Goal: Book appointment/travel/reservation

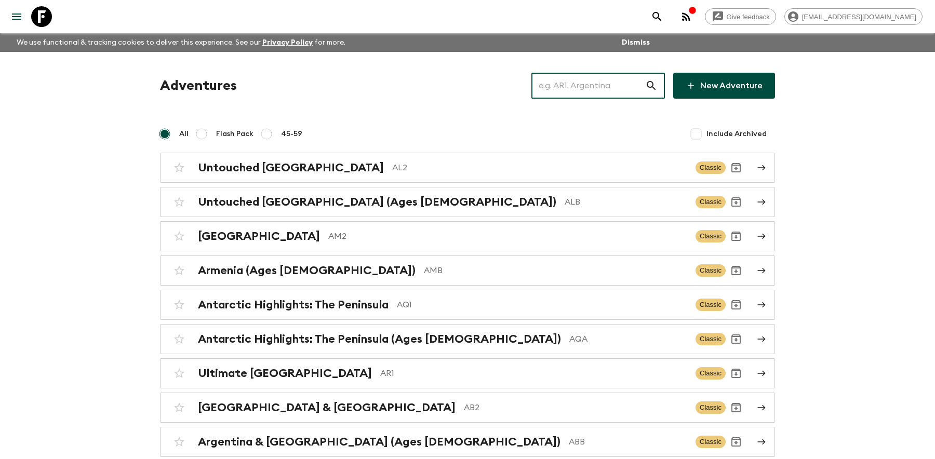
click at [577, 88] on input "text" at bounding box center [589, 85] width 114 height 29
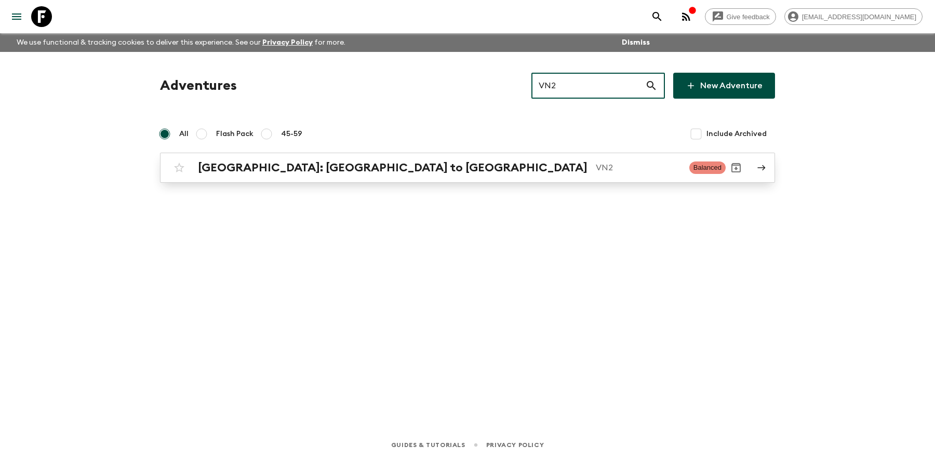
type input "VN2"
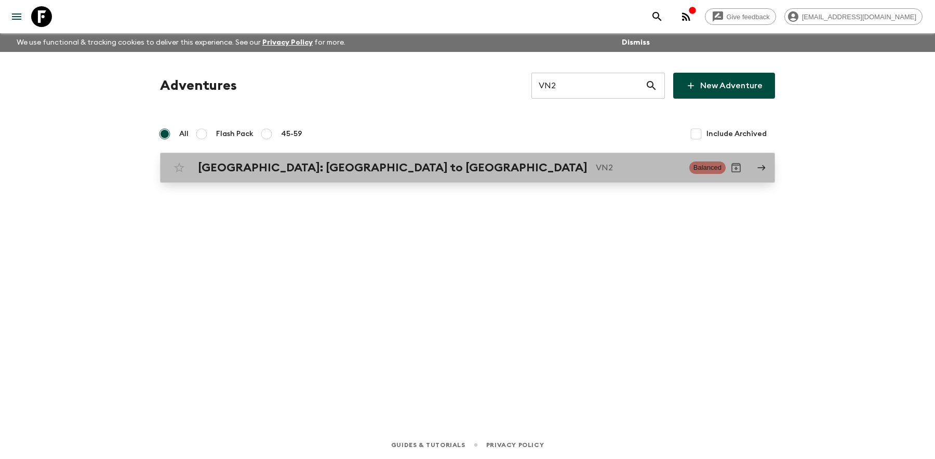
click at [306, 167] on h2 "[GEOGRAPHIC_DATA]: [GEOGRAPHIC_DATA] to [GEOGRAPHIC_DATA]" at bounding box center [393, 168] width 390 height 14
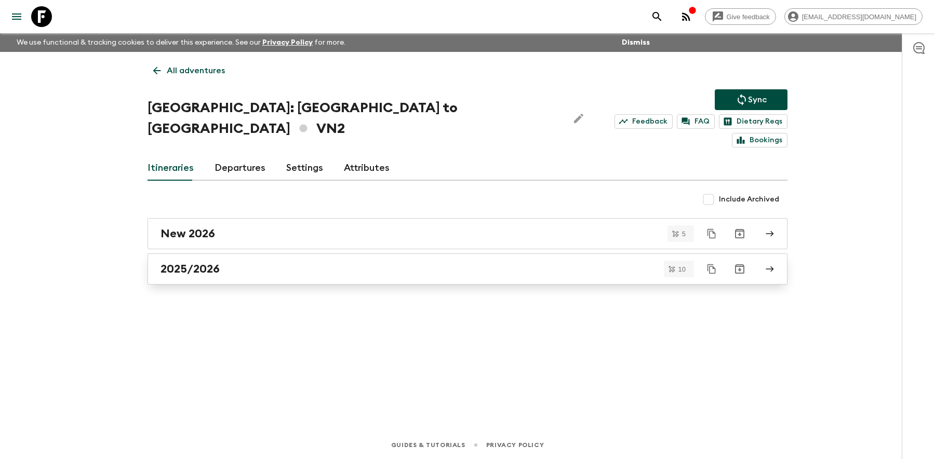
click at [245, 257] on link "2025/2026" at bounding box center [468, 269] width 640 height 31
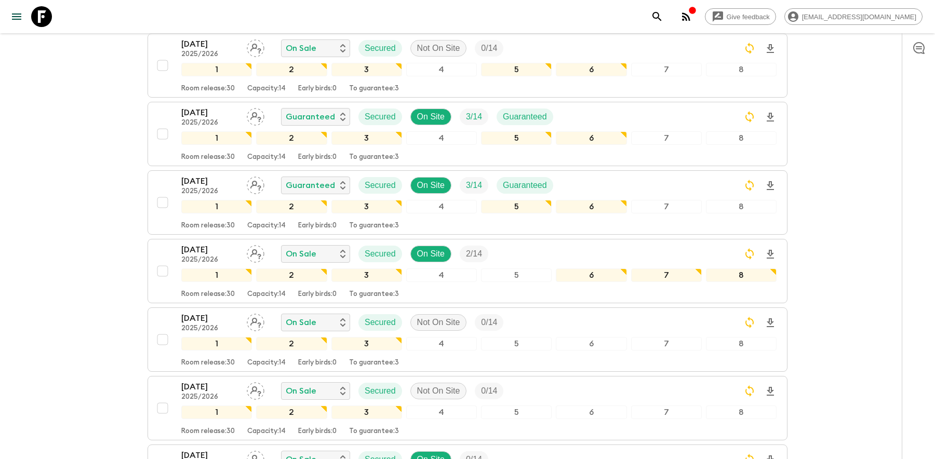
scroll to position [340, 0]
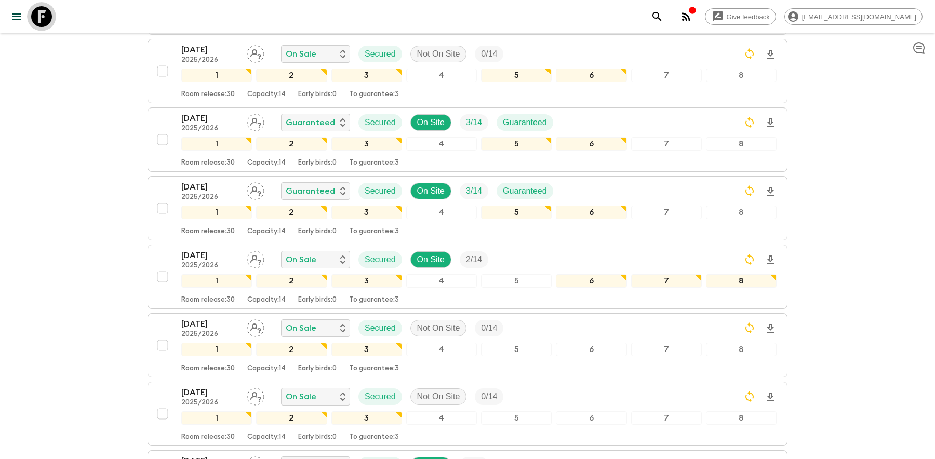
click at [39, 20] on icon at bounding box center [41, 16] width 21 height 21
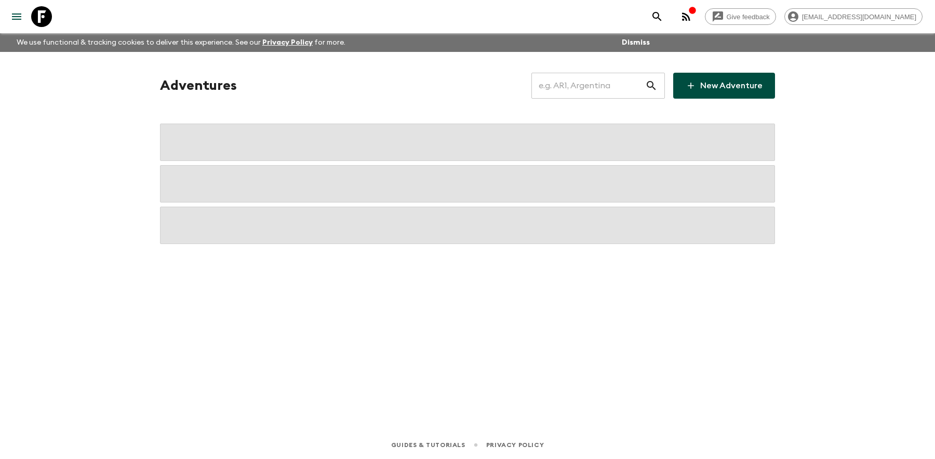
click at [584, 83] on input "text" at bounding box center [589, 85] width 114 height 29
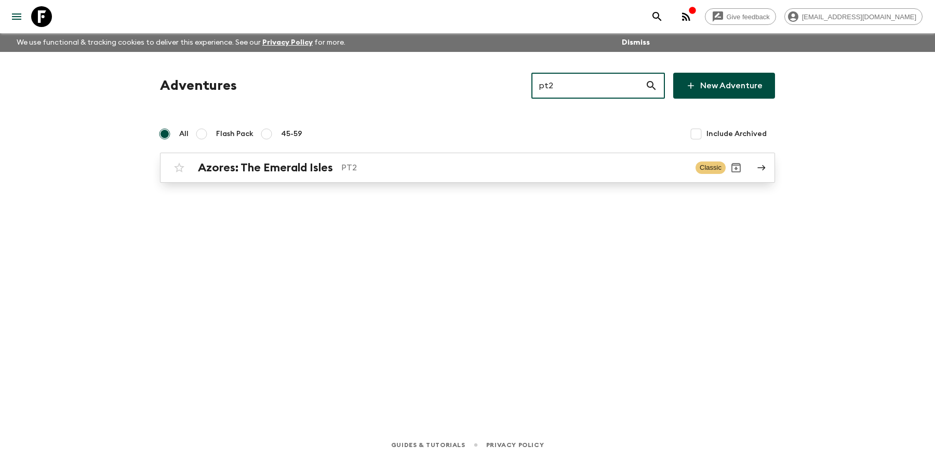
type input "pt2"
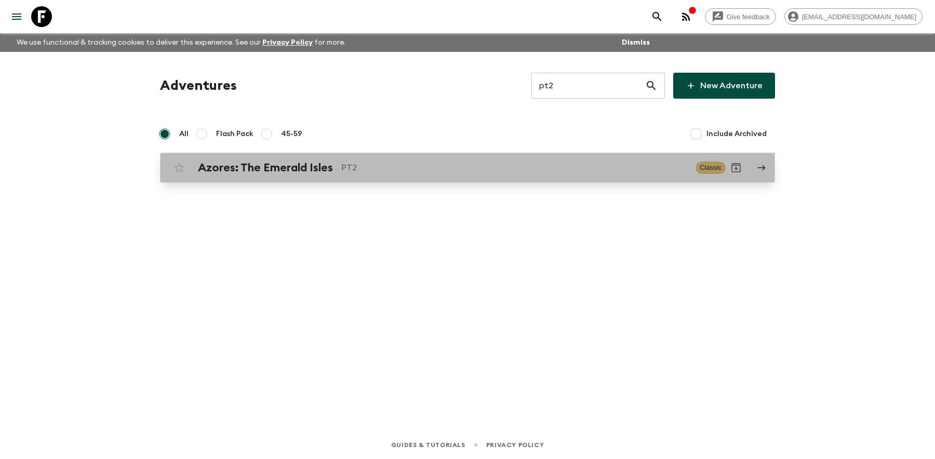
click at [375, 165] on p "PT2" at bounding box center [514, 168] width 346 height 12
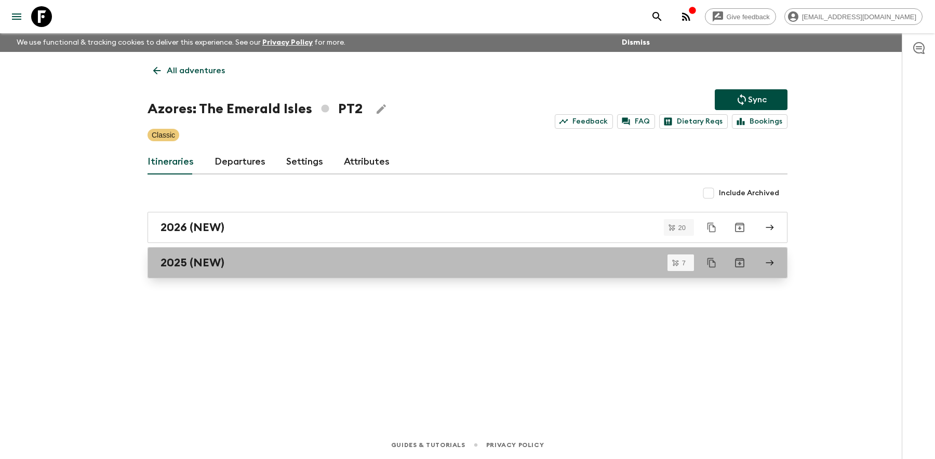
click at [240, 269] on link "2025 (NEW)" at bounding box center [468, 262] width 640 height 31
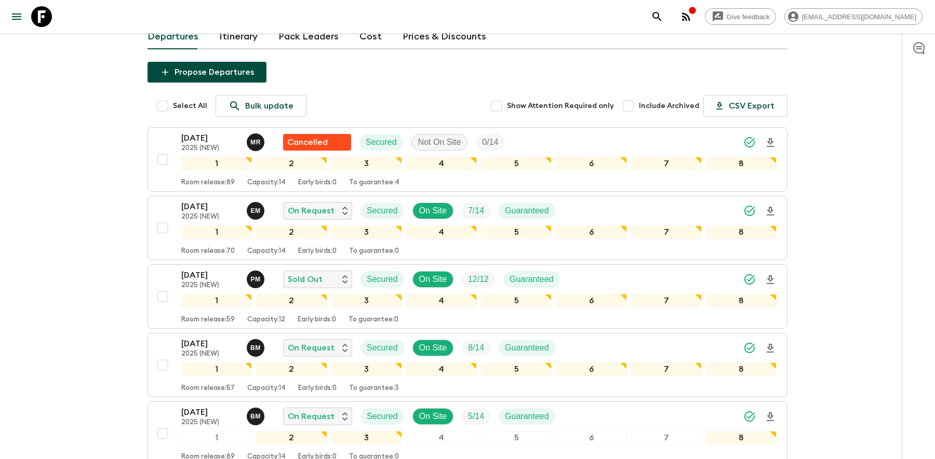
scroll to position [105, 0]
